Goal: Register for event/course

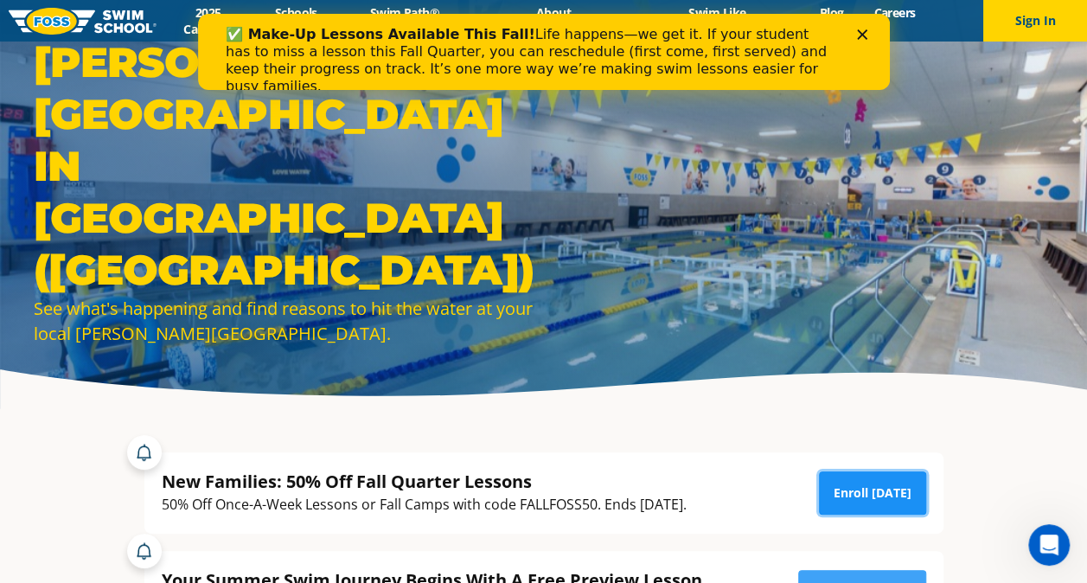
click at [830, 494] on link "Enroll [DATE]" at bounding box center [872, 492] width 107 height 43
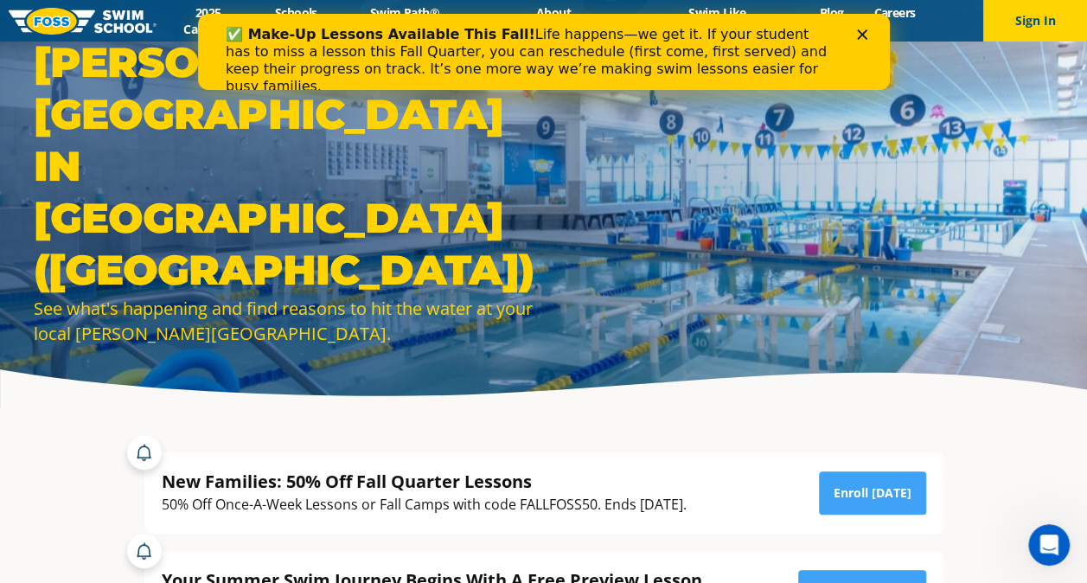
click at [864, 38] on polygon "Close" at bounding box center [861, 34] width 10 height 10
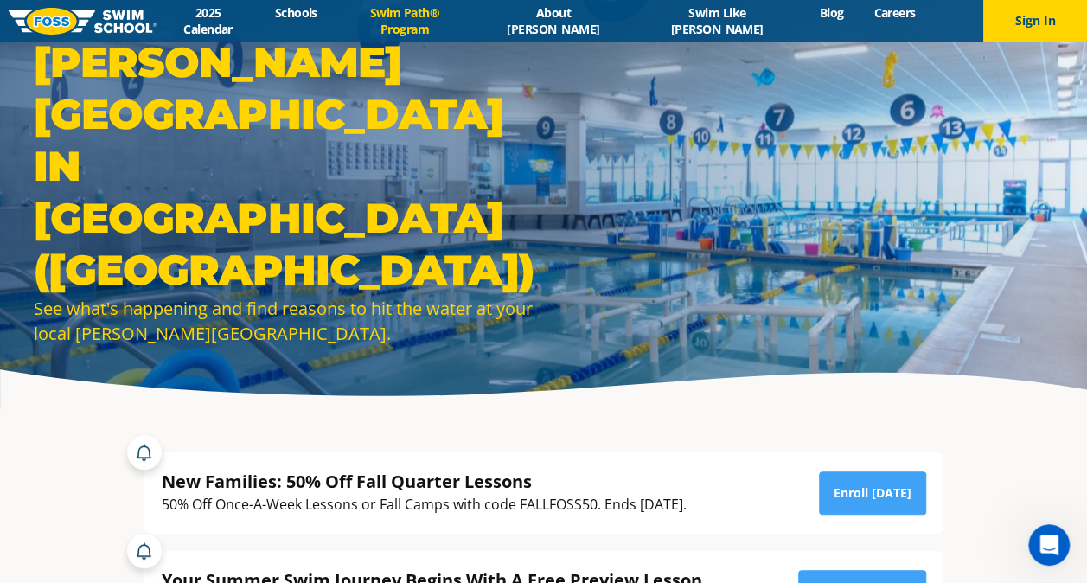
click at [446, 16] on link "Swim Path® Program" at bounding box center [404, 20] width 144 height 33
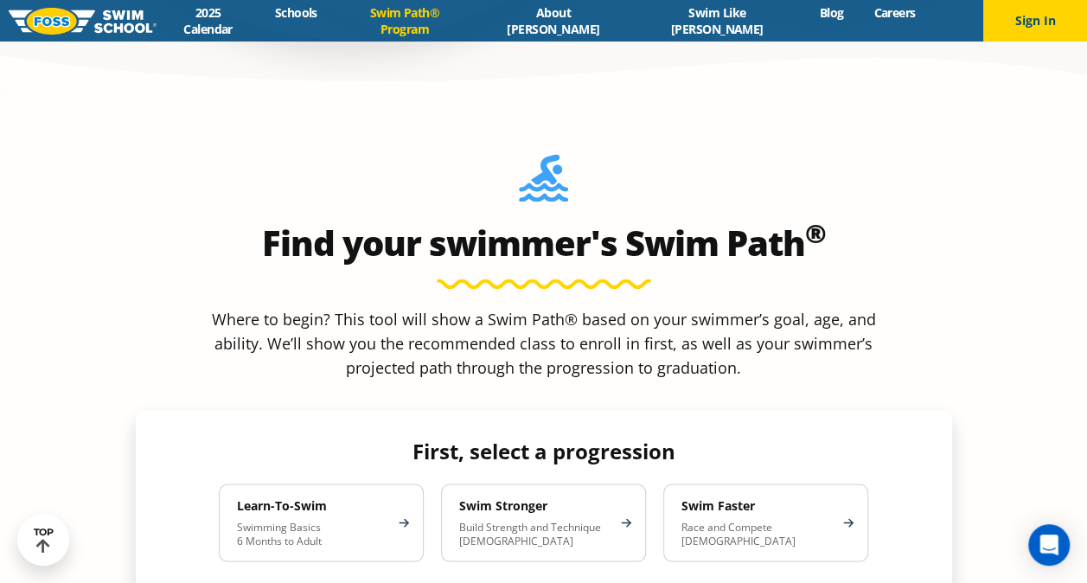
scroll to position [1403, 0]
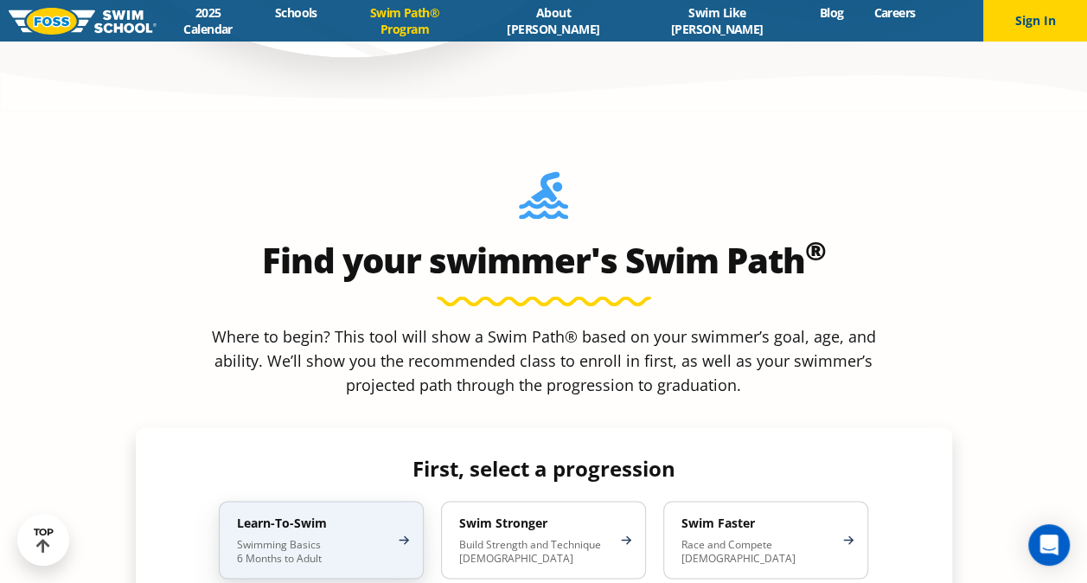
click at [383, 501] on div "Learn-To-Swim Swimming Basics 6 Months to Adult" at bounding box center [321, 540] width 205 height 78
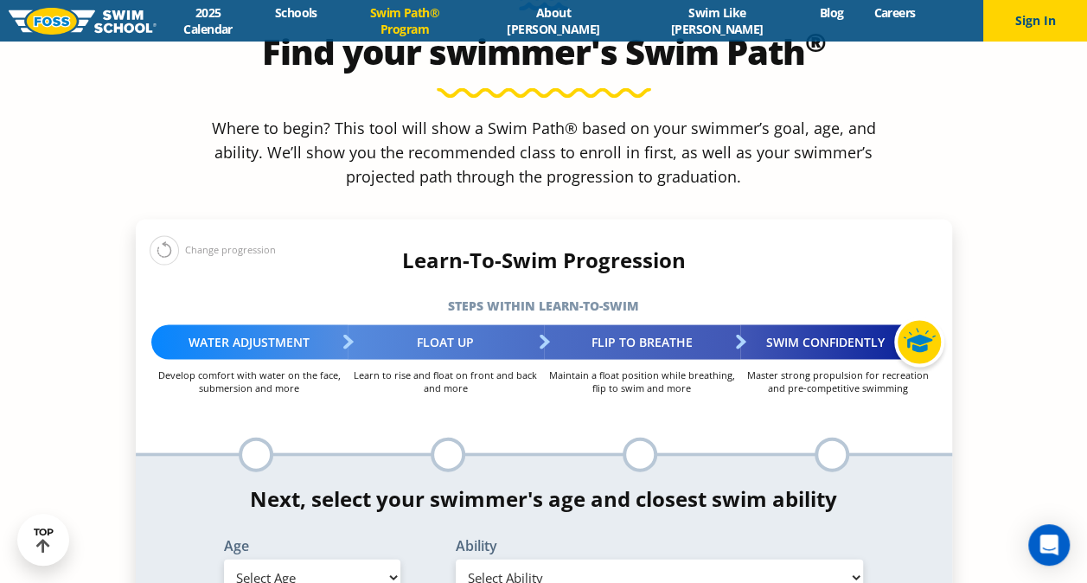
scroll to position [1605, 0]
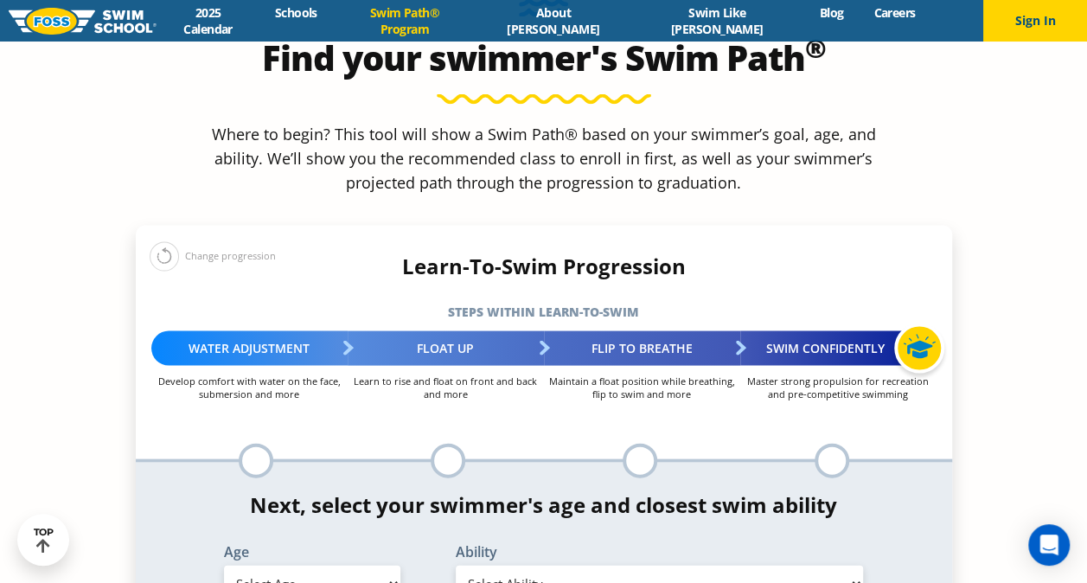
click at [457, 443] on div at bounding box center [448, 460] width 35 height 35
click at [329, 565] on select "Select Age 6 months - 1 year 1 year 2 years 3 years 4 years 5 years 6 years 7 y…" at bounding box center [312, 583] width 176 height 36
select select "9-years"
click at [224, 565] on select "Select Age 6 months - 1 year 1 year 2 years 3 years 4 years 5 years 6 years 7 y…" at bounding box center [312, 583] width 176 height 36
click at [540, 565] on select "Select Ability First in-water experience When in the water, reliant on a life j…" at bounding box center [660, 583] width 408 height 36
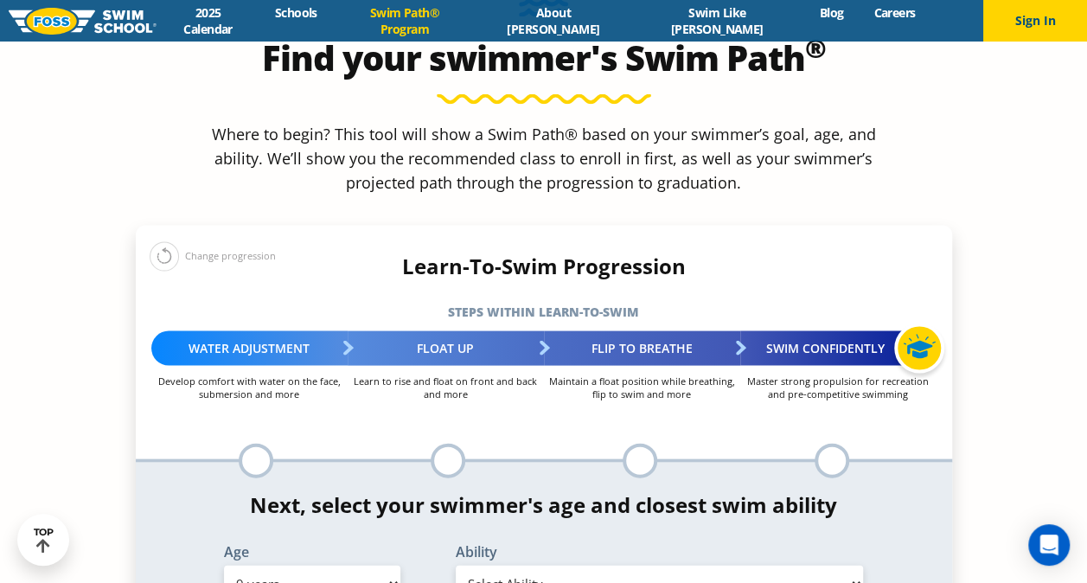
select select "9-years-when-in-the-water-reliant-on-a-life-jacket-or-floatation-device"
click at [456, 565] on select "Select Ability First in-water experience When in the water, reliant on a life j…" at bounding box center [660, 583] width 408 height 36
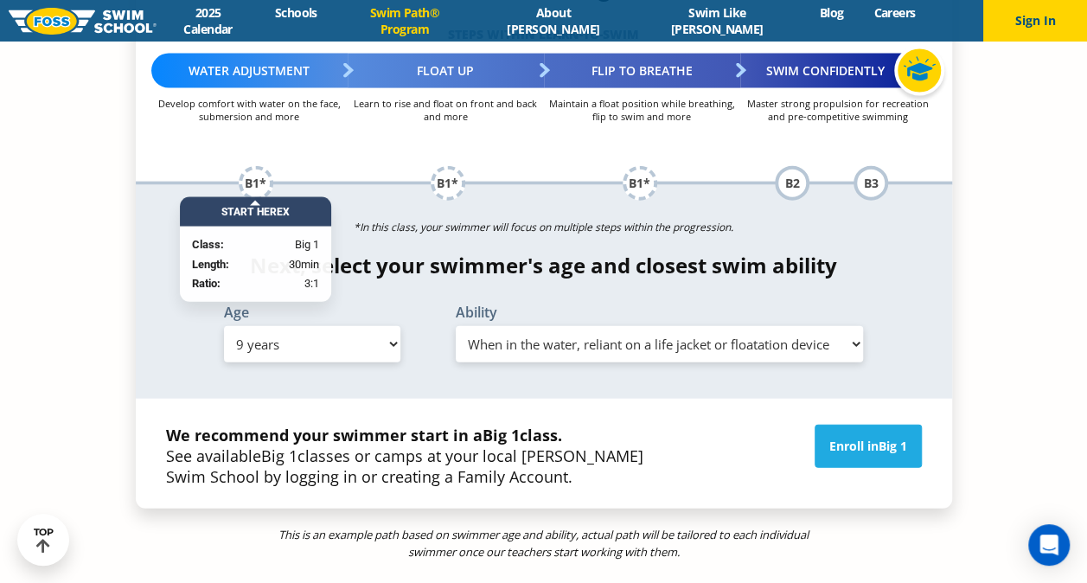
scroll to position [1901, 0]
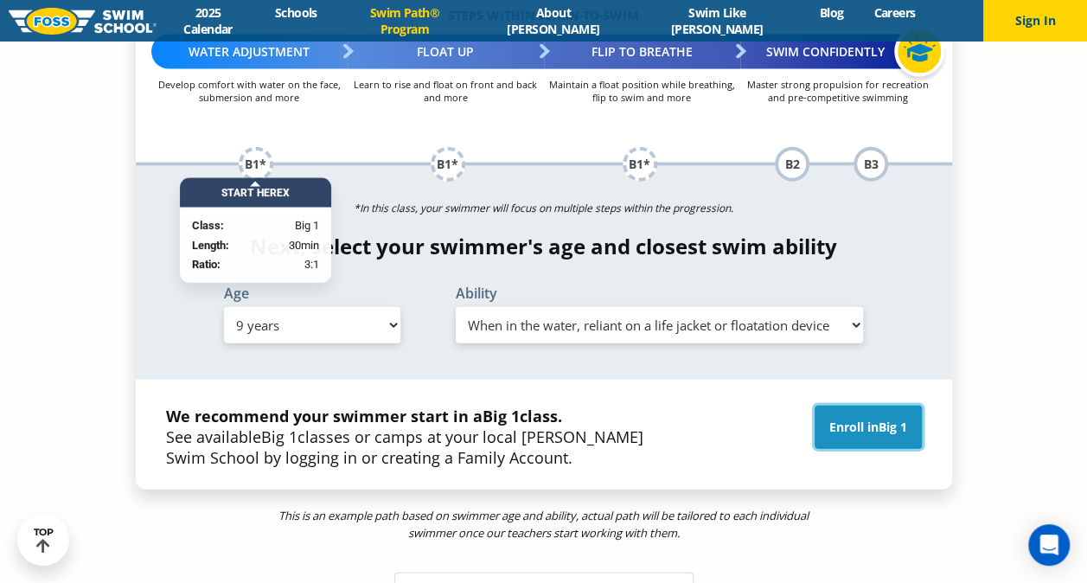
click at [887, 406] on link "Enroll in Big 1" at bounding box center [868, 427] width 107 height 43
